Goal: Task Accomplishment & Management: Manage account settings

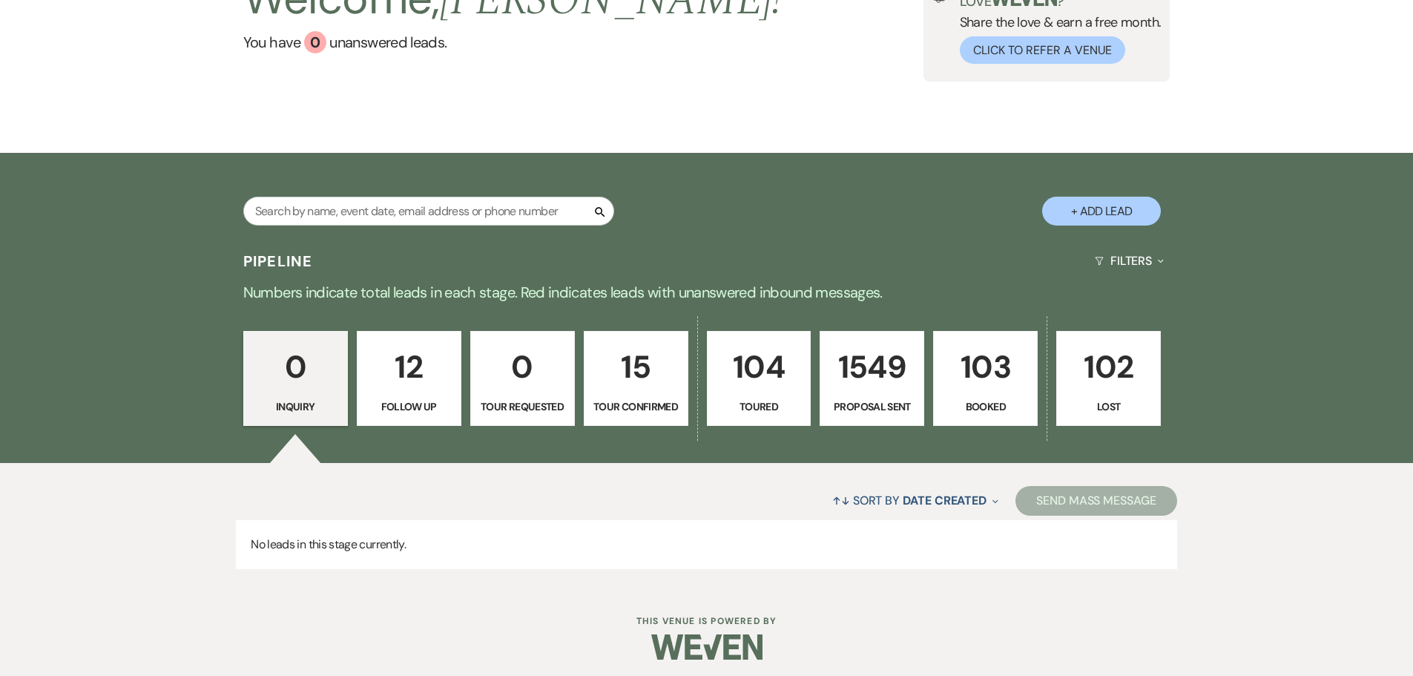
scroll to position [148, 0]
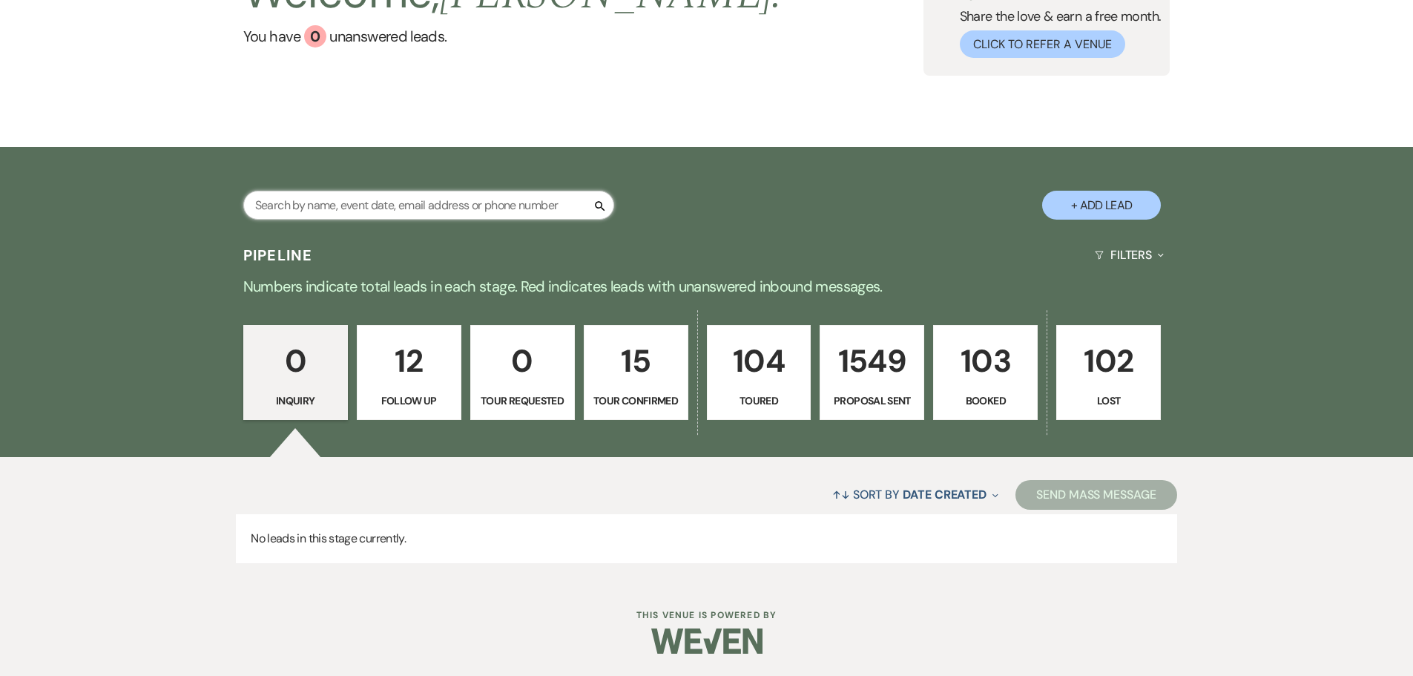
click at [461, 214] on input "text" at bounding box center [428, 205] width 371 height 29
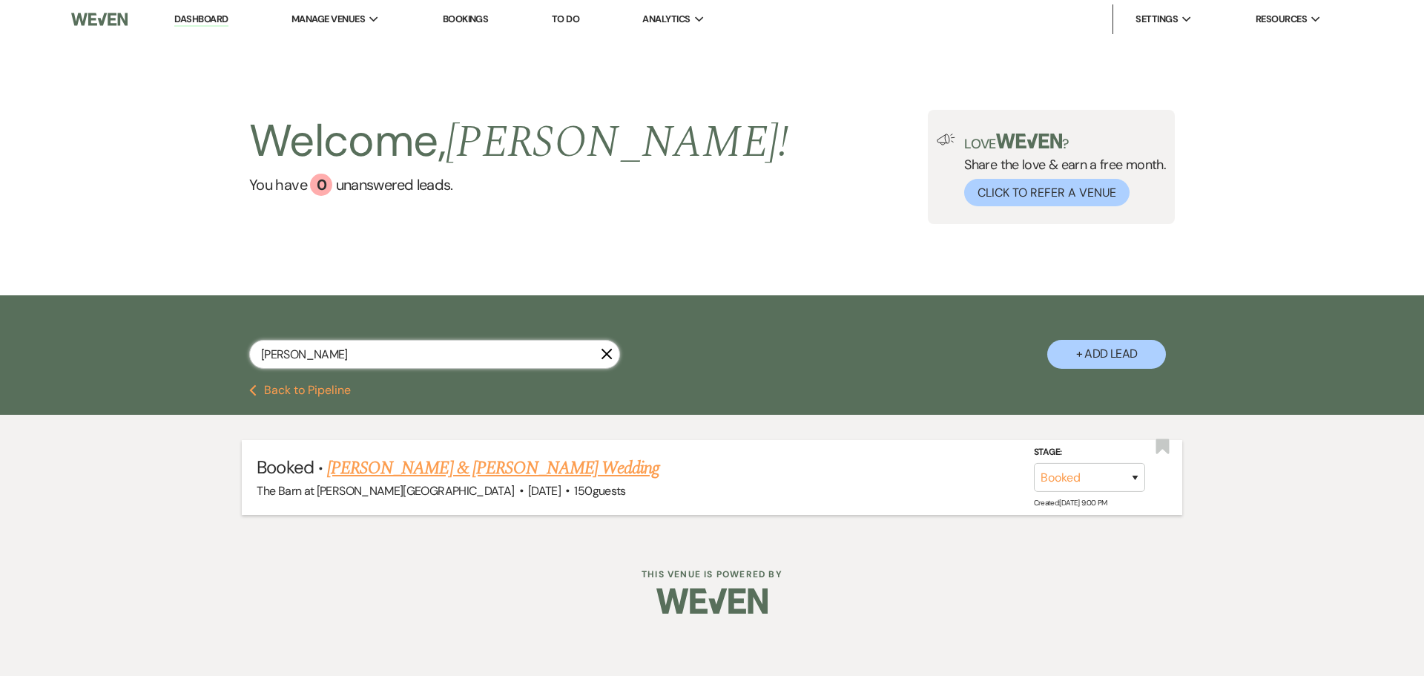
type input "[PERSON_NAME]"
click at [488, 470] on link "[PERSON_NAME] & [PERSON_NAME] Wedding" at bounding box center [493, 468] width 332 height 27
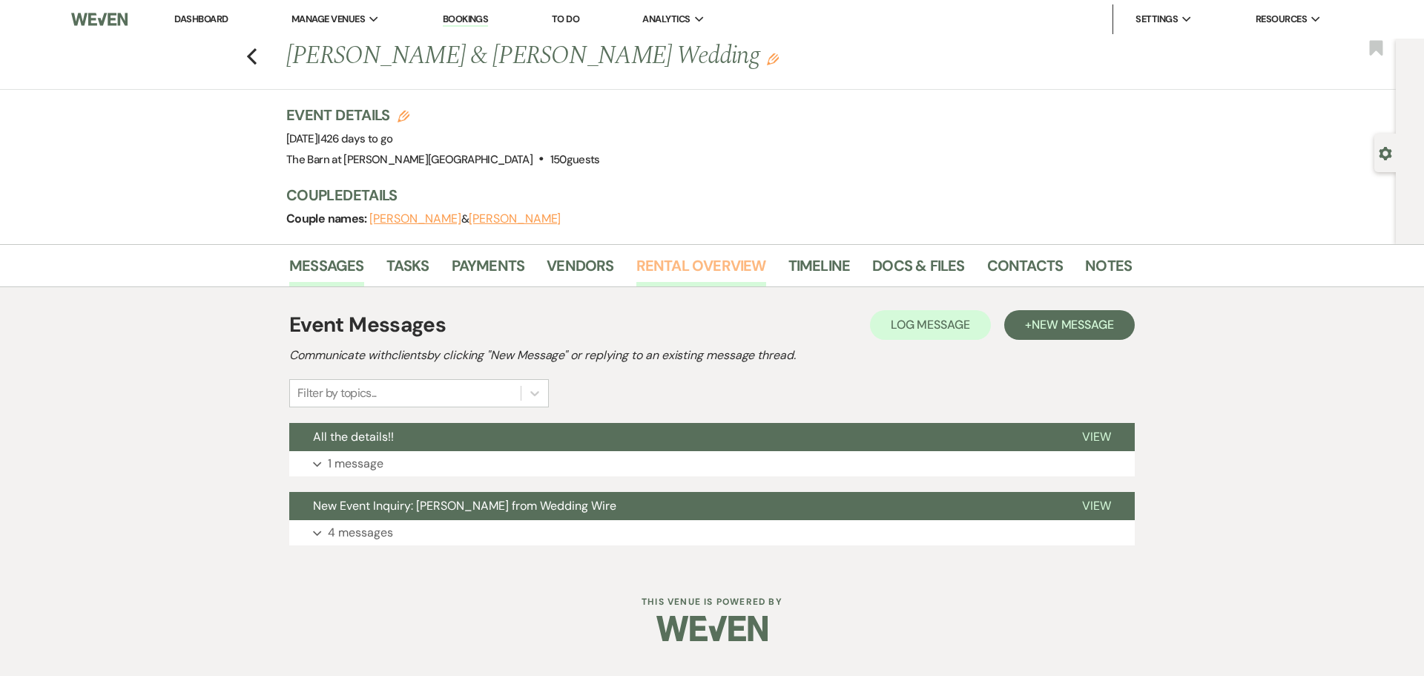
click at [709, 264] on link "Rental Overview" at bounding box center [702, 270] width 130 height 33
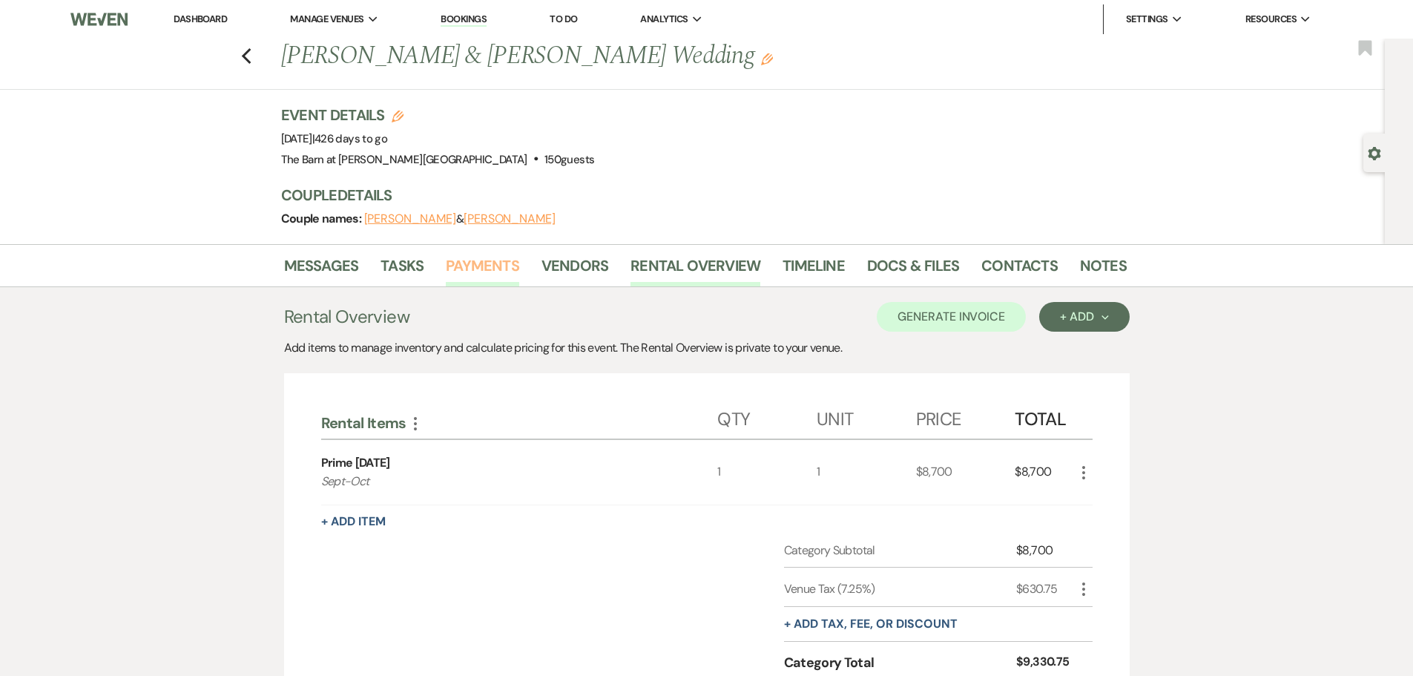
click at [463, 266] on link "Payments" at bounding box center [482, 270] width 73 height 33
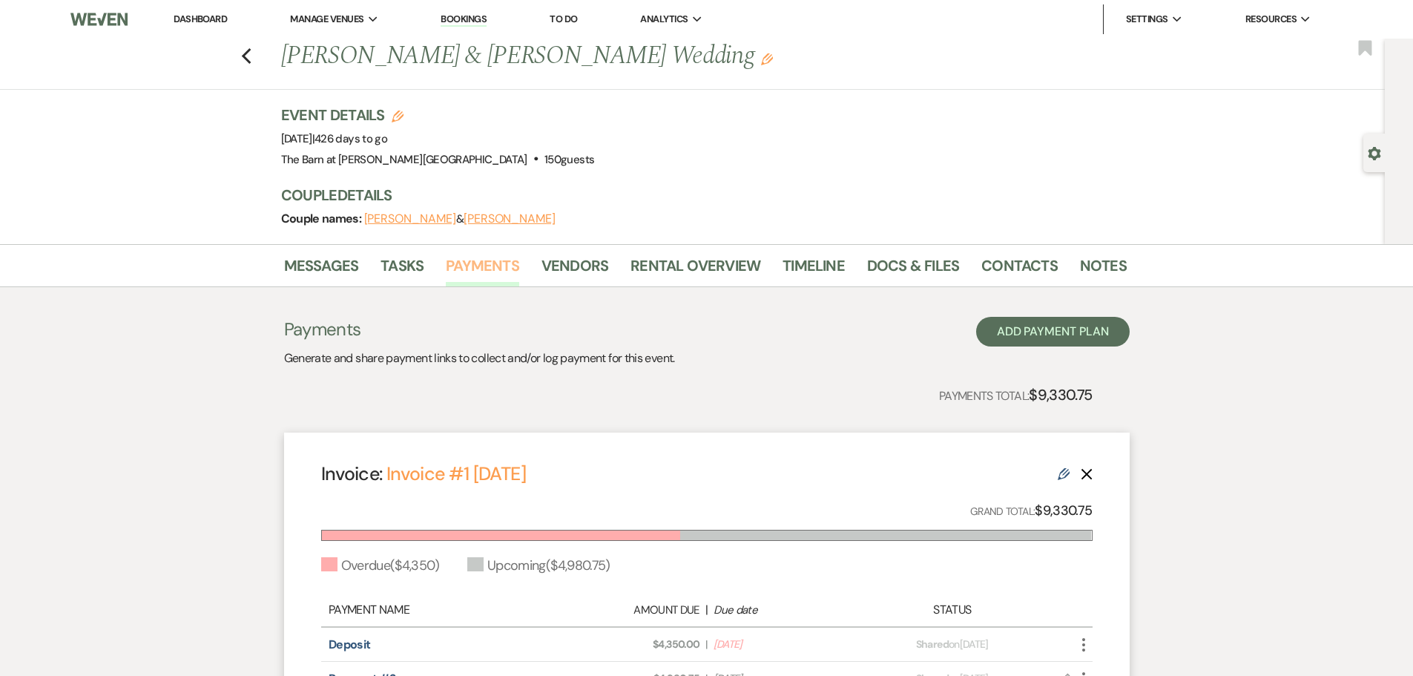
scroll to position [199, 0]
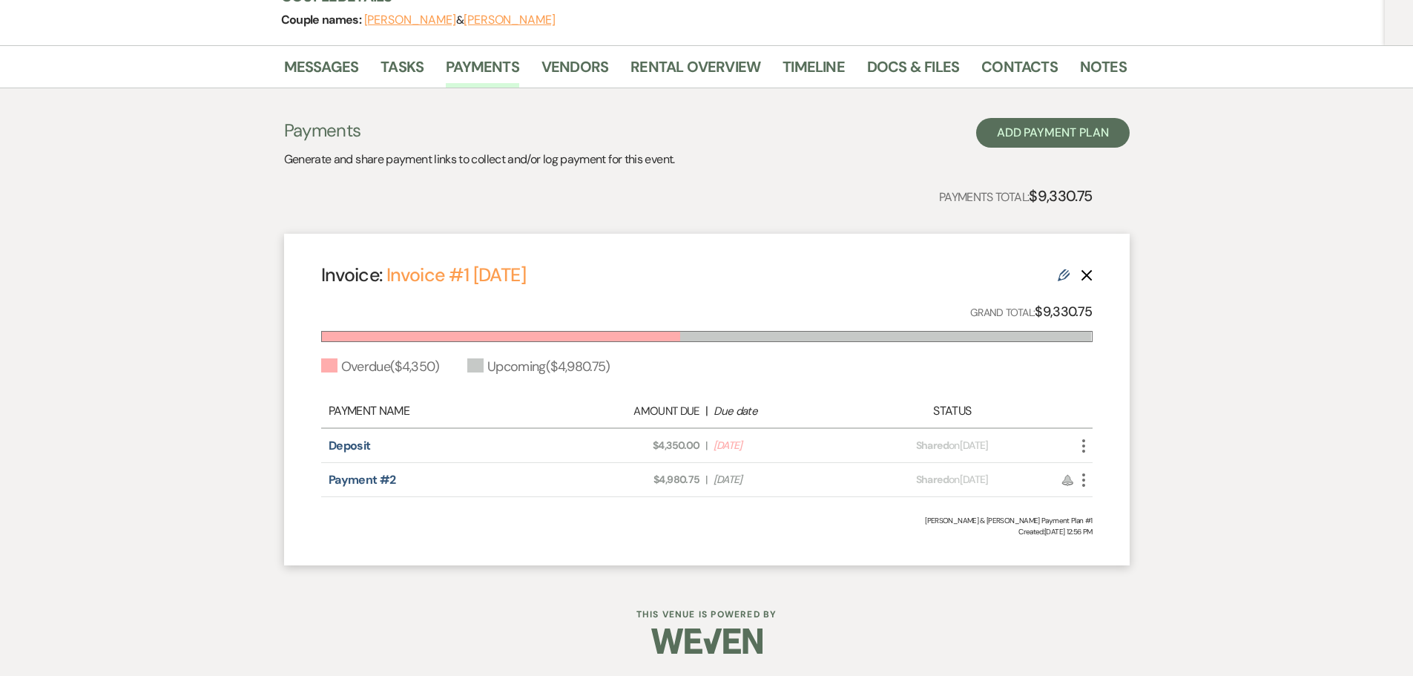
click at [1085, 439] on icon "More" at bounding box center [1084, 446] width 18 height 18
click at [1137, 530] on button "Check [PERSON_NAME] [PERSON_NAME] as Paid" at bounding box center [1150, 525] width 150 height 25
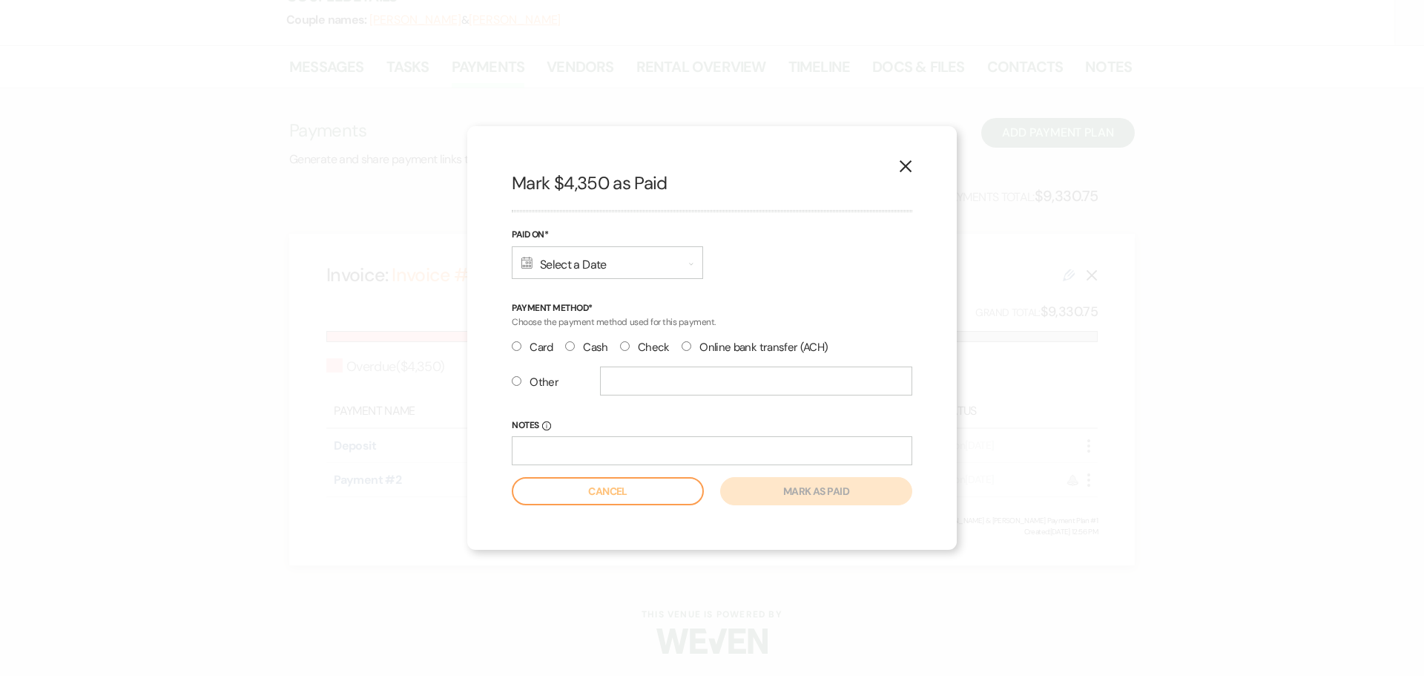
drag, startPoint x: 629, startPoint y: 345, endPoint x: 629, endPoint y: 360, distance: 14.8
click at [630, 345] on label "Check" at bounding box center [645, 348] width 50 height 20
click at [630, 345] on input "Check" at bounding box center [625, 346] width 10 height 10
radio input "true"
click at [592, 450] on input "Notes Info" at bounding box center [712, 450] width 401 height 29
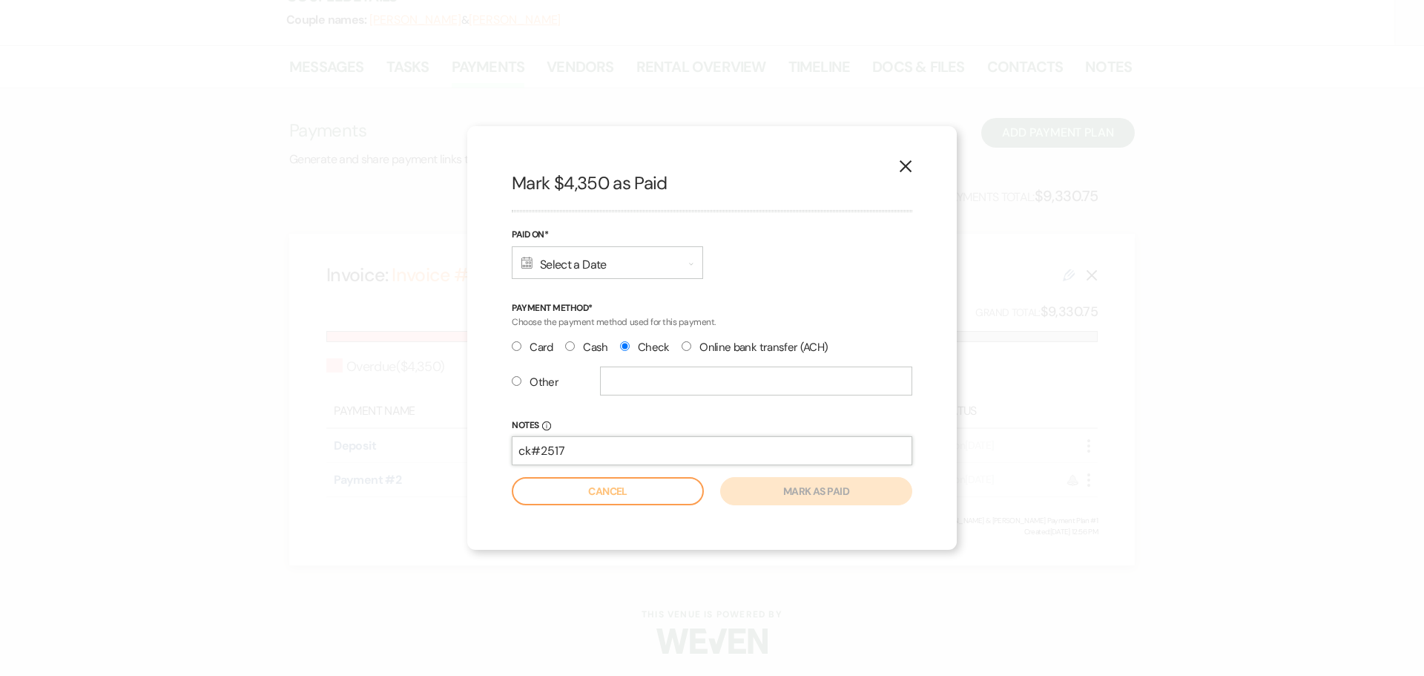
type input "ck#2517"
click at [548, 384] on label "Other" at bounding box center [535, 382] width 47 height 20
click at [522, 384] on input "Other" at bounding box center [517, 381] width 10 height 10
radio input "true"
click at [651, 349] on label "Check" at bounding box center [645, 348] width 50 height 20
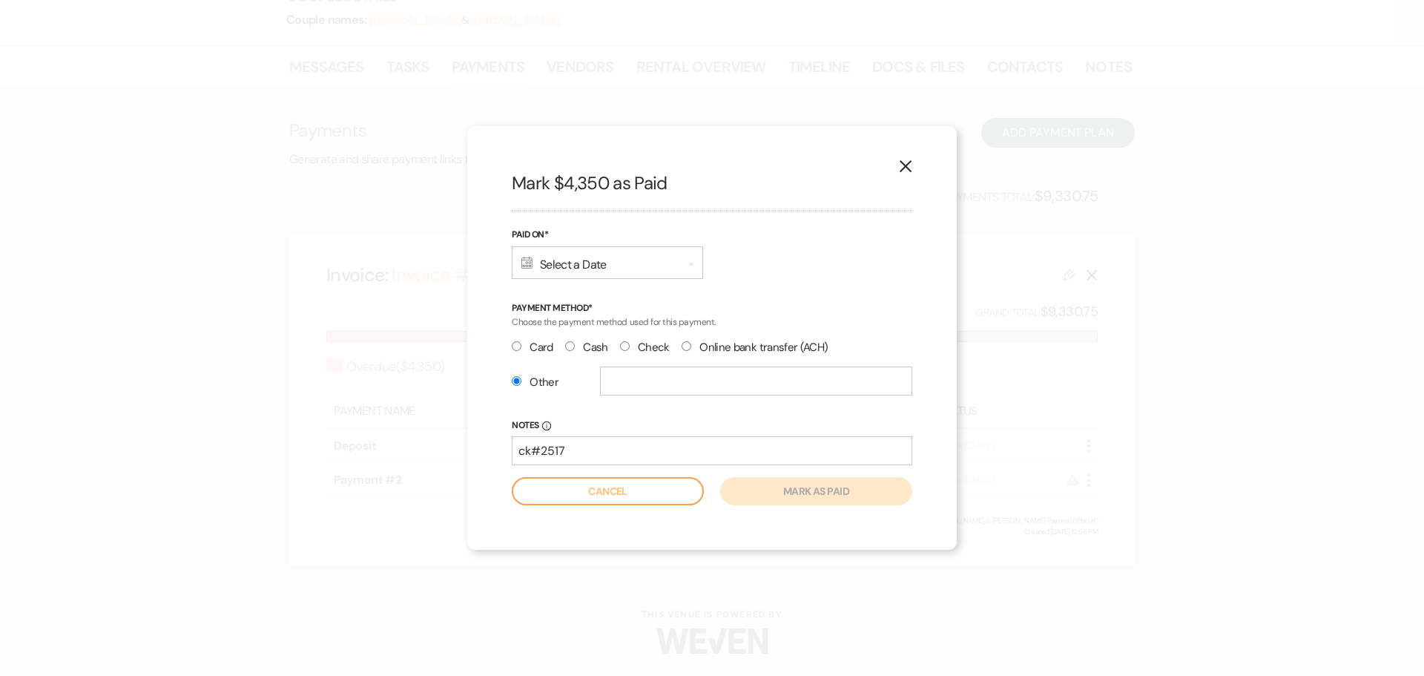
click at [630, 349] on input "Check" at bounding box center [625, 346] width 10 height 10
radio input "true"
radio input "false"
click at [628, 247] on div "Calendar Select a Date Expand" at bounding box center [607, 262] width 191 height 33
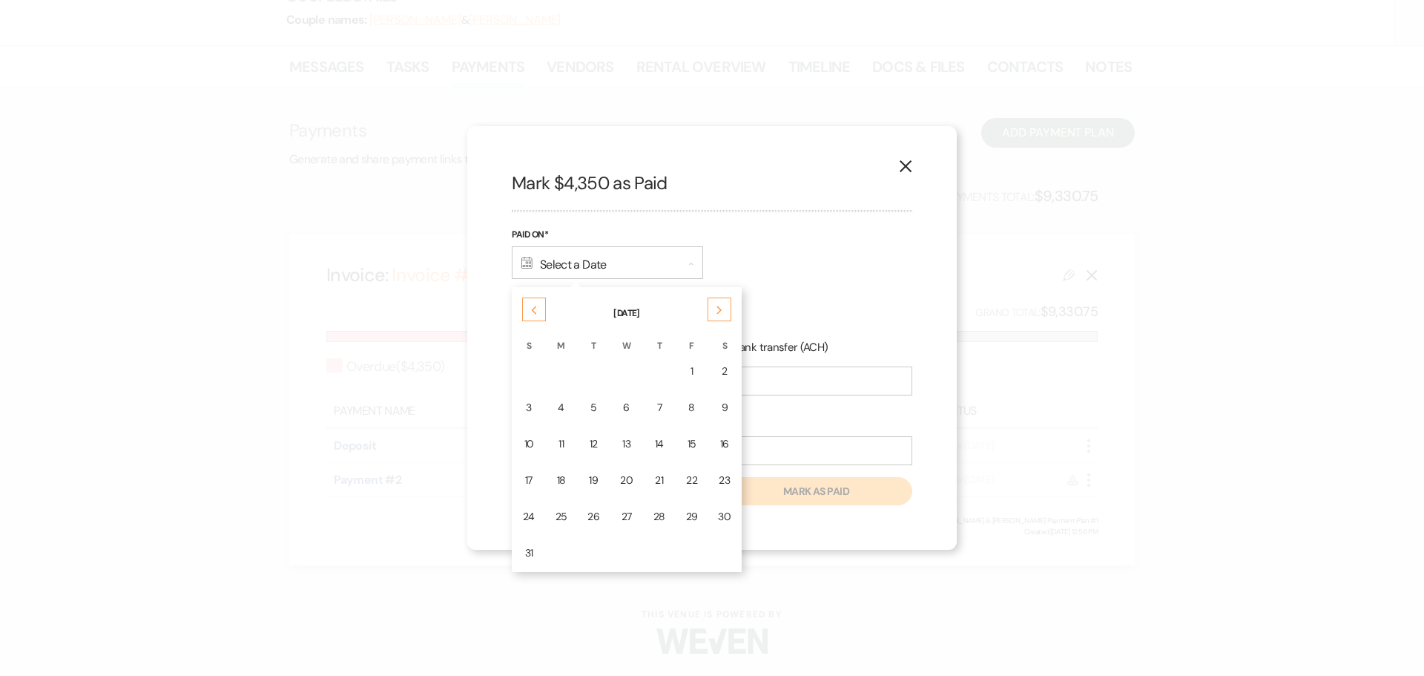
click at [703, 420] on td "8" at bounding box center [692, 407] width 31 height 35
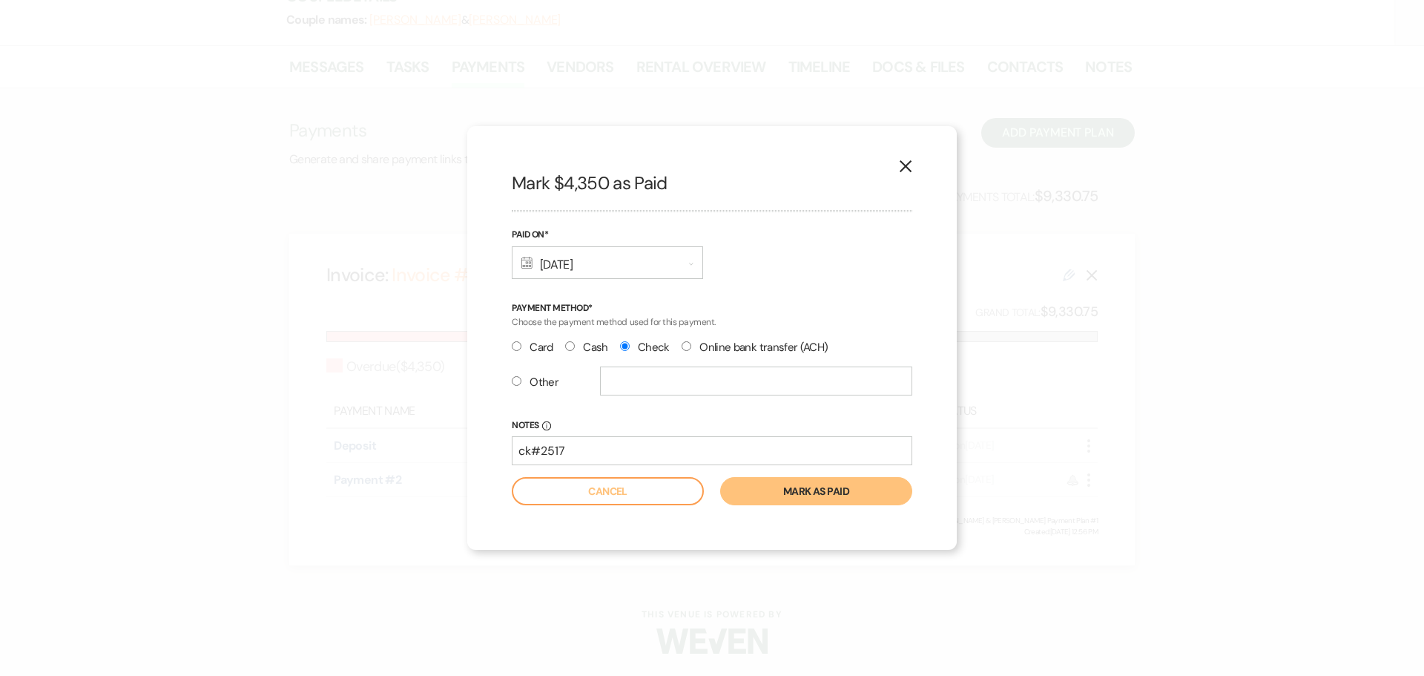
click at [804, 496] on button "Mark as paid" at bounding box center [816, 491] width 192 height 28
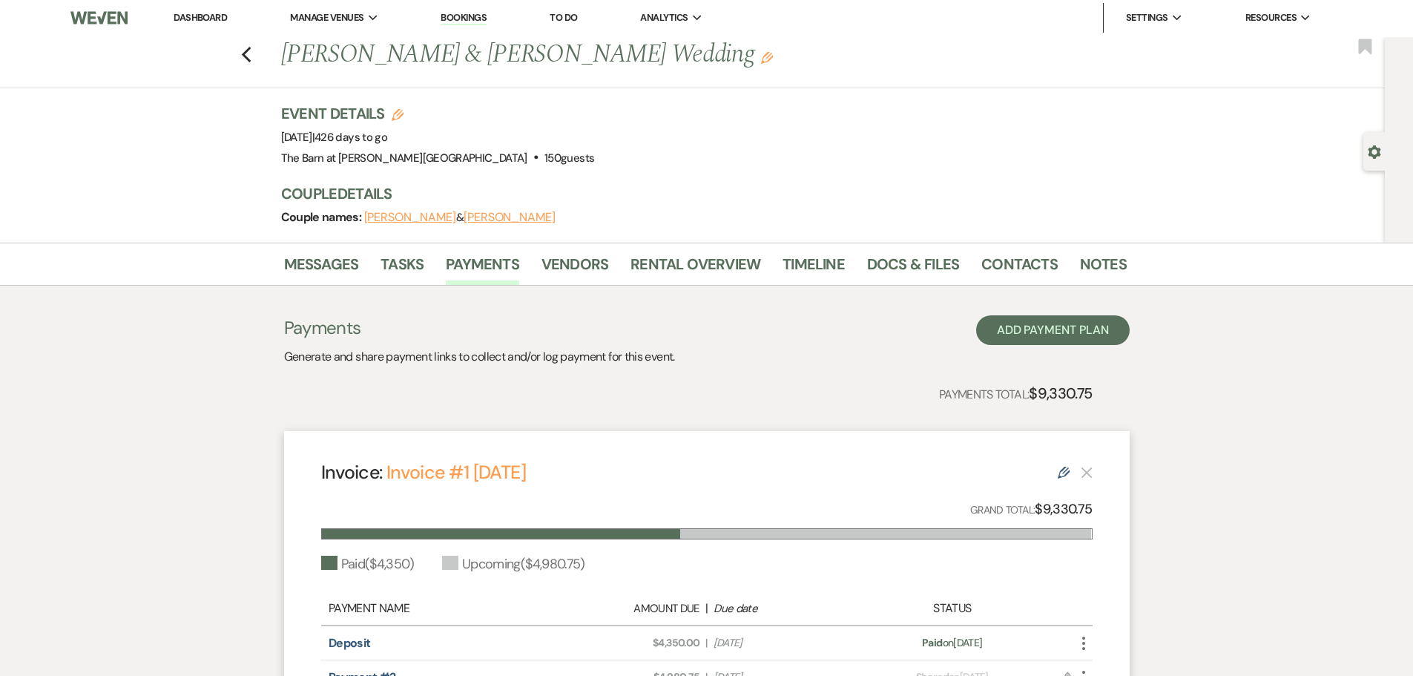
scroll to position [0, 0]
click at [675, 265] on link "Rental Overview" at bounding box center [696, 270] width 130 height 33
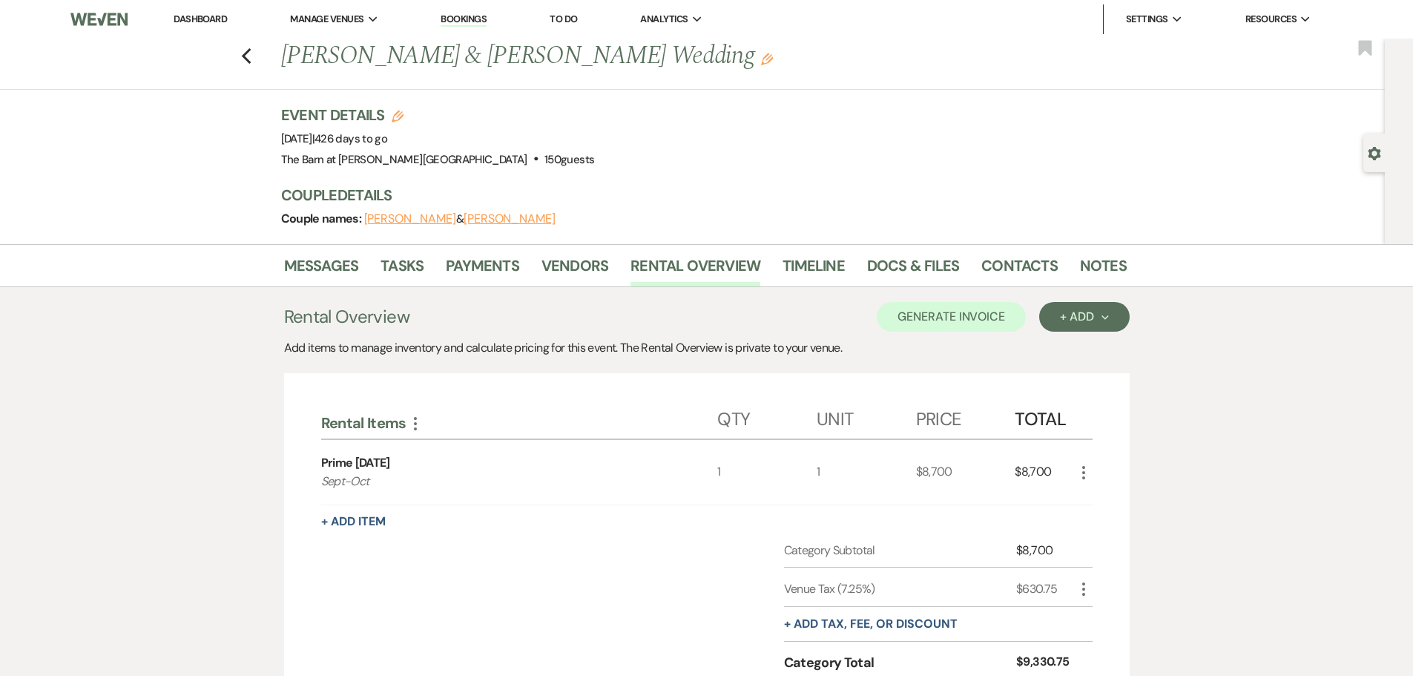
click at [195, 15] on link "Dashboard" at bounding box center [200, 19] width 53 height 13
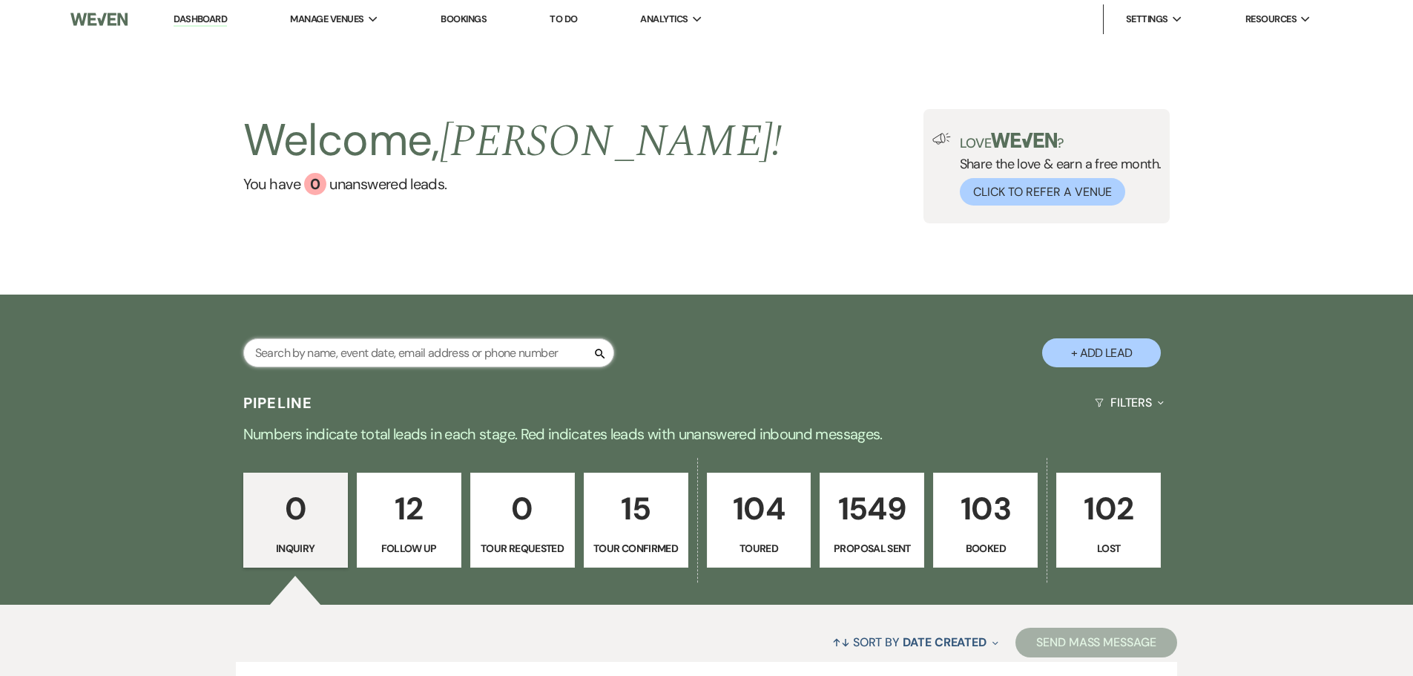
click at [375, 349] on input "text" at bounding box center [428, 352] width 371 height 29
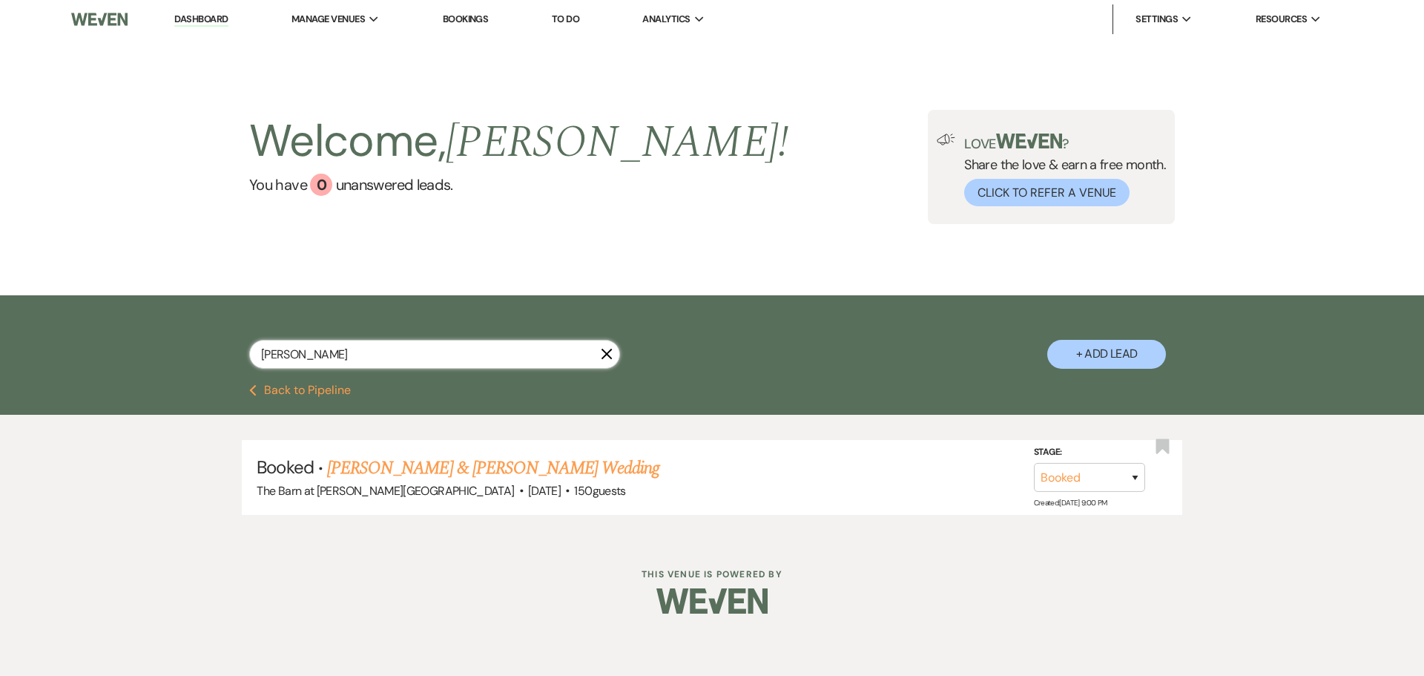
type input "[PERSON_NAME]"
click at [188, 17] on link "Dashboard" at bounding box center [200, 20] width 53 height 14
